Goal: Task Accomplishment & Management: Manage account settings

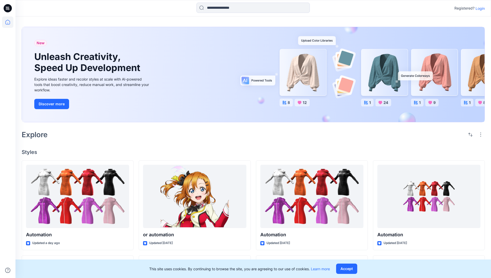
click at [479, 8] on p "Login" at bounding box center [479, 8] width 9 height 5
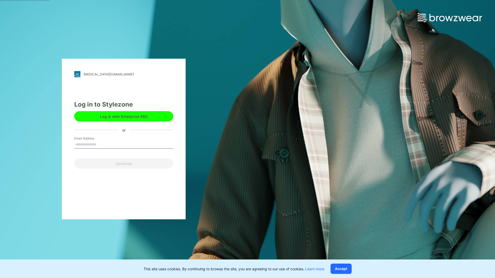
click at [102, 144] on input "Email Address" at bounding box center [123, 145] width 99 height 8
type input "**********"
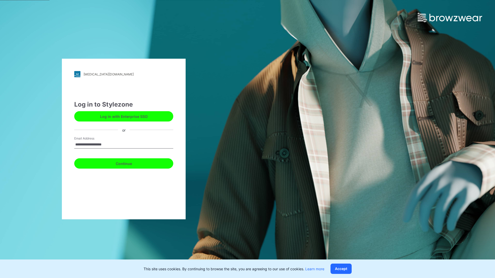
click at [129, 163] on button "Continue" at bounding box center [123, 163] width 99 height 10
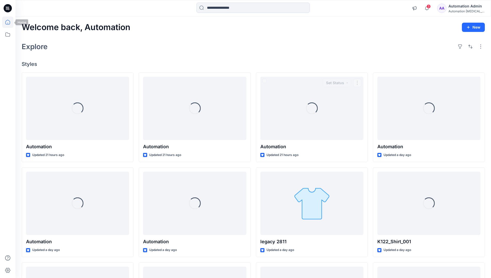
click at [10, 22] on icon at bounding box center [7, 22] width 5 height 5
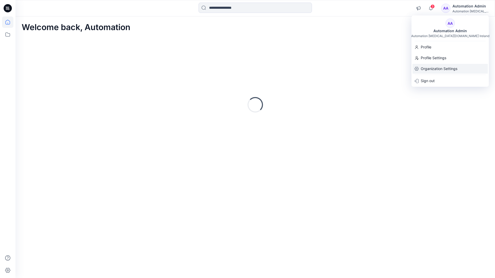
click at [441, 66] on p "Organization Settings" at bounding box center [438, 69] width 37 height 10
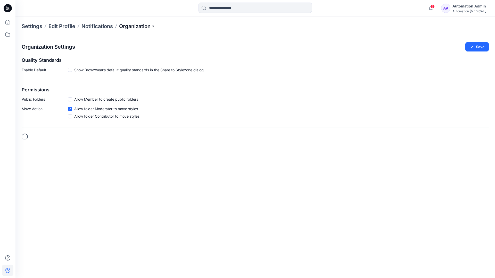
click at [155, 26] on p "Organization" at bounding box center [137, 26] width 36 height 7
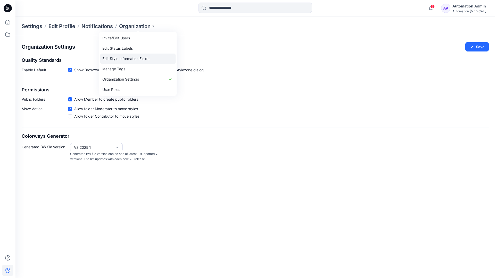
click at [135, 58] on link "Edit Style Information Fields" at bounding box center [137, 59] width 75 height 10
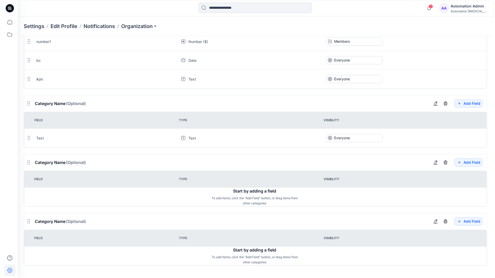
scroll to position [381, 0]
click at [463, 5] on div "Automation Admin" at bounding box center [466, 6] width 36 height 6
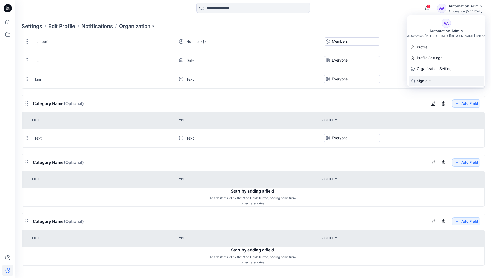
click at [425, 80] on p "Sign out" at bounding box center [423, 81] width 14 height 10
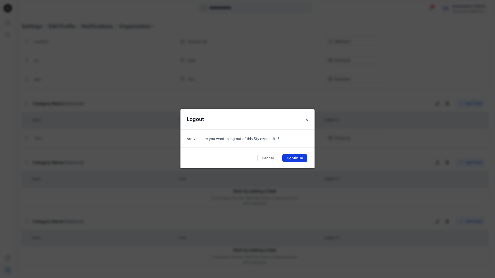
click at [300, 158] on button "Continue" at bounding box center [294, 158] width 25 height 8
